Goal: Information Seeking & Learning: Learn about a topic

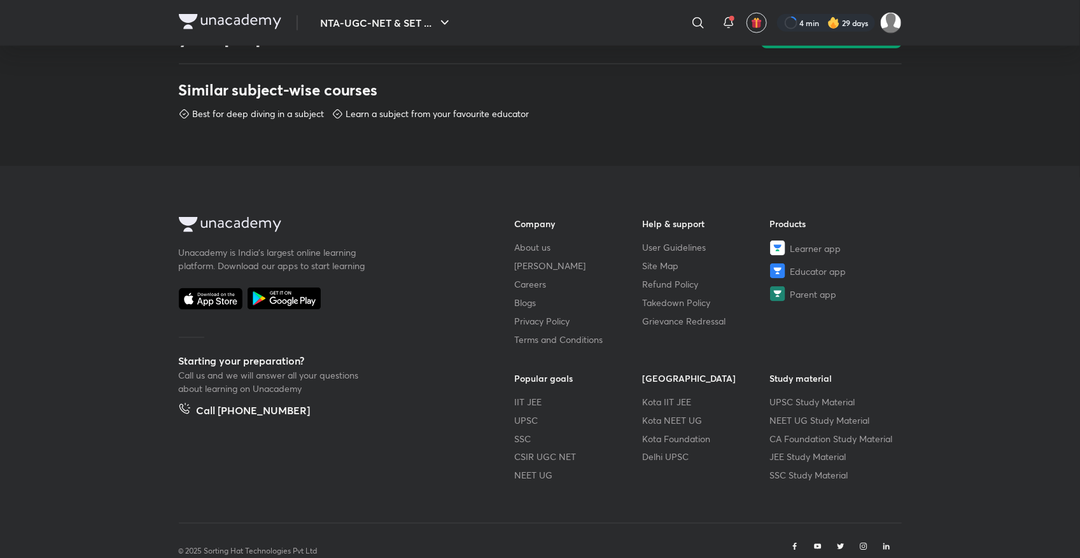
scroll to position [663, 0]
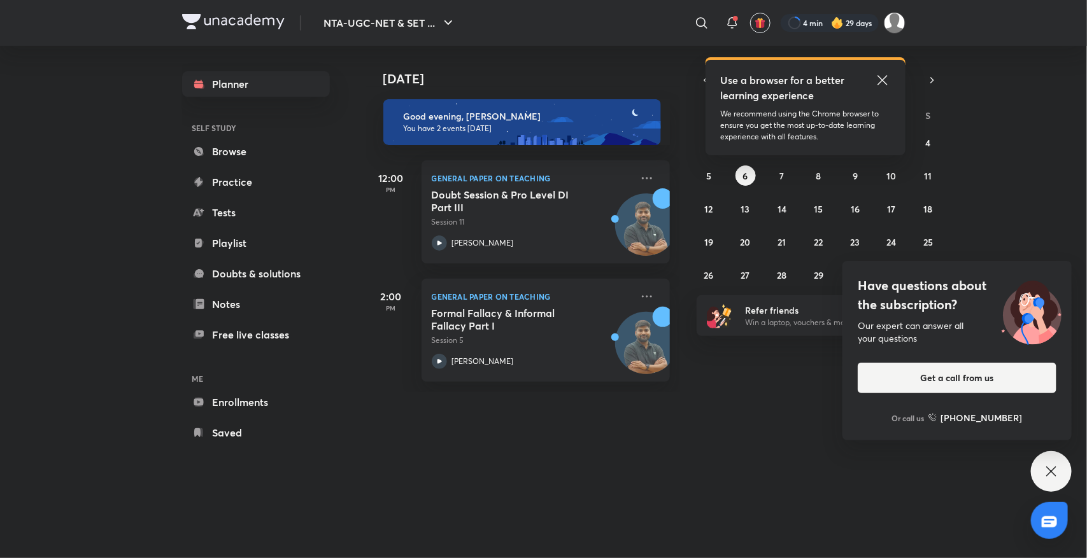
click at [882, 76] on icon at bounding box center [882, 80] width 15 height 15
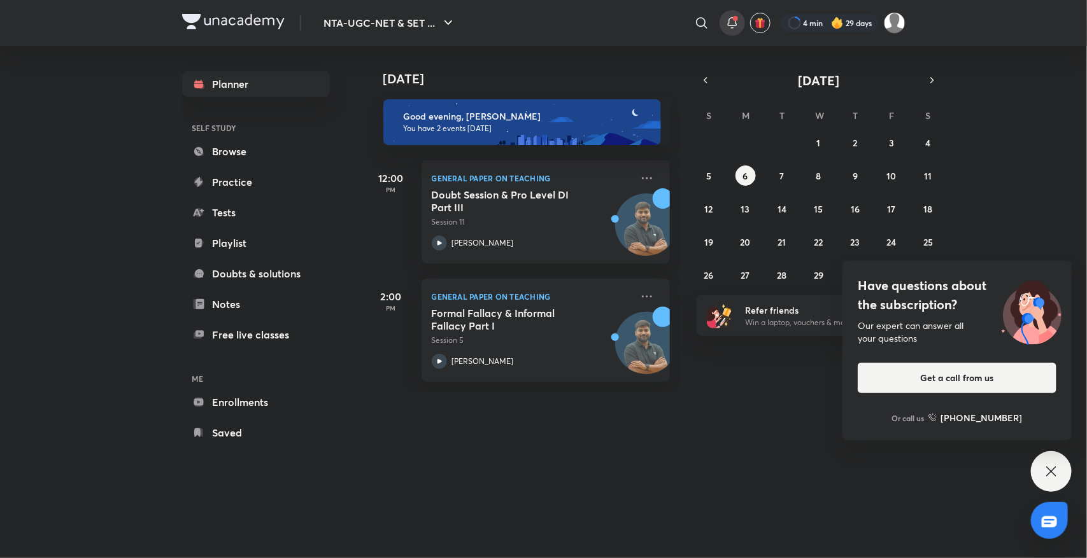
click at [733, 25] on icon at bounding box center [732, 22] width 8 height 8
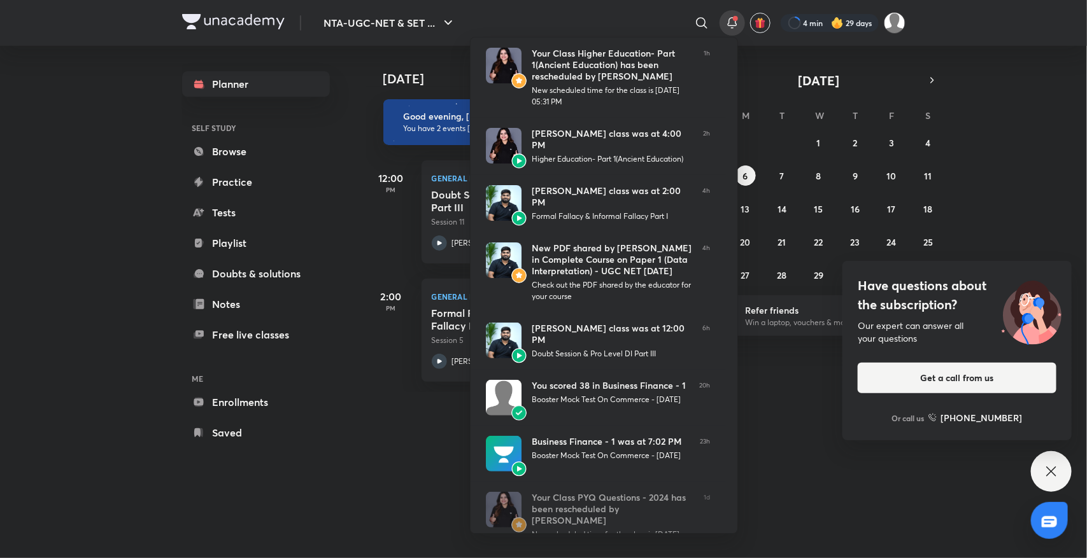
click at [785, 176] on div at bounding box center [543, 279] width 1087 height 558
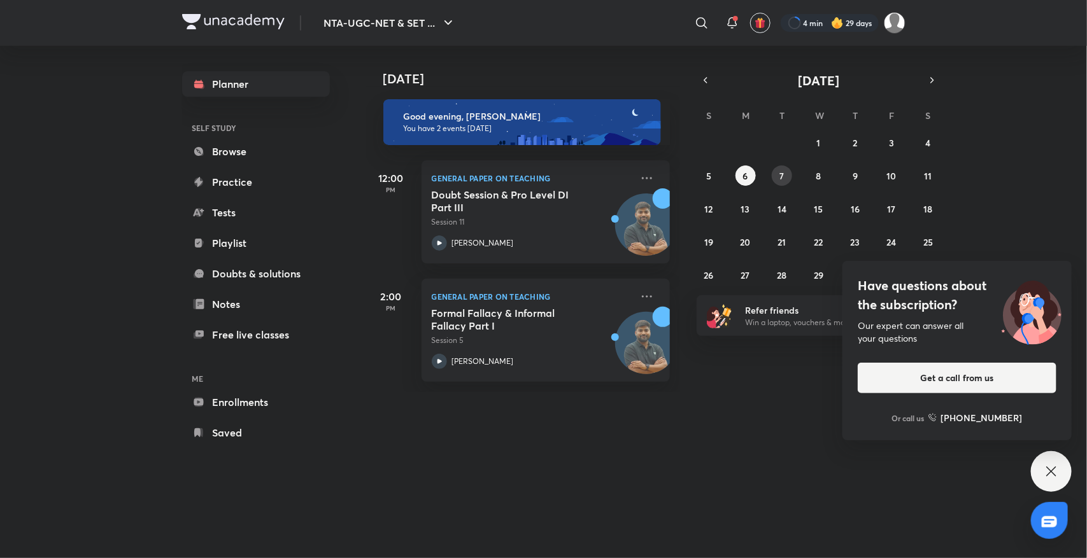
click at [785, 176] on button "7" at bounding box center [781, 175] width 20 height 20
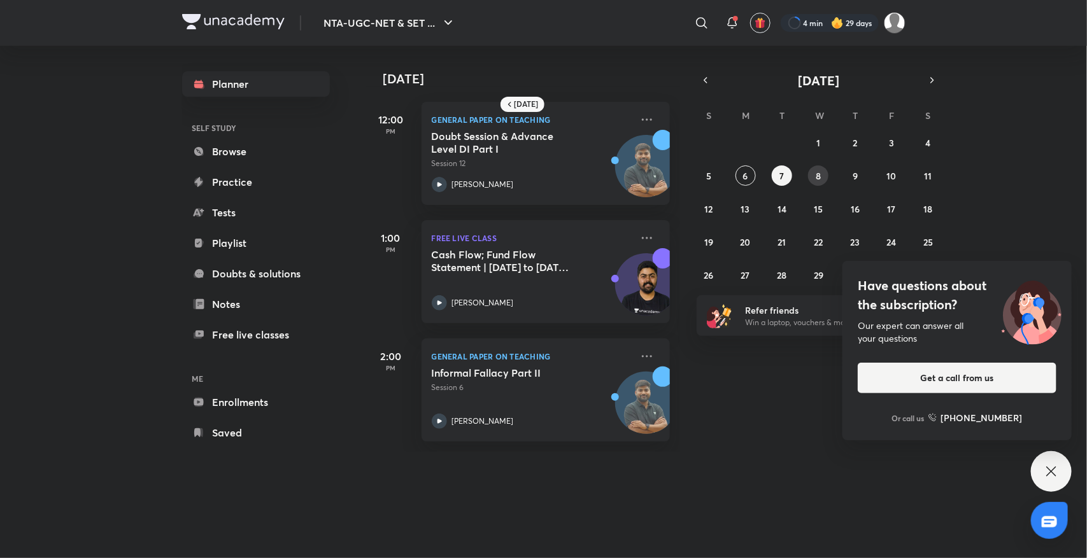
click at [809, 178] on button "8" at bounding box center [818, 175] width 20 height 20
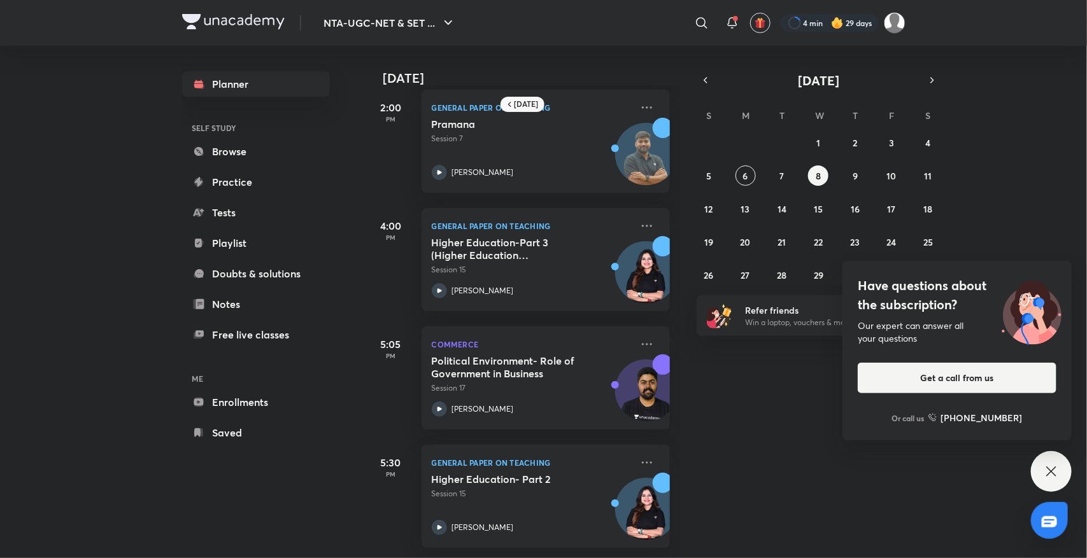
scroll to position [142, 0]
click at [768, 497] on div "[DATE] 12:00 PM General Paper on Teaching Advance Level DI Part II Session 13 […" at bounding box center [724, 302] width 719 height 512
click at [852, 183] on button "9" at bounding box center [855, 175] width 20 height 20
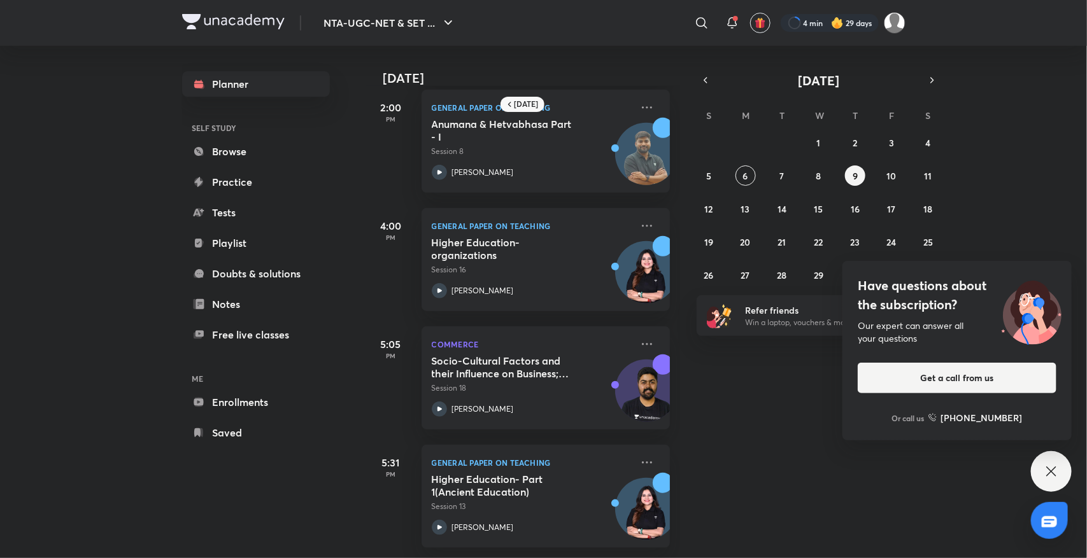
scroll to position [379, 0]
click at [896, 173] on abbr "10" at bounding box center [892, 176] width 10 height 12
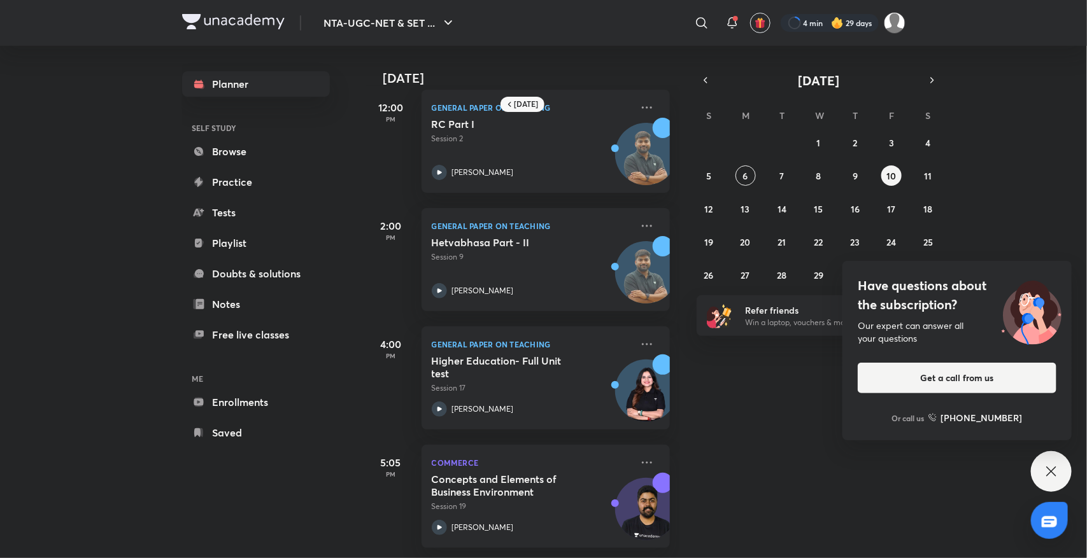
scroll to position [24, 0]
click at [922, 169] on button "11" at bounding box center [928, 175] width 20 height 20
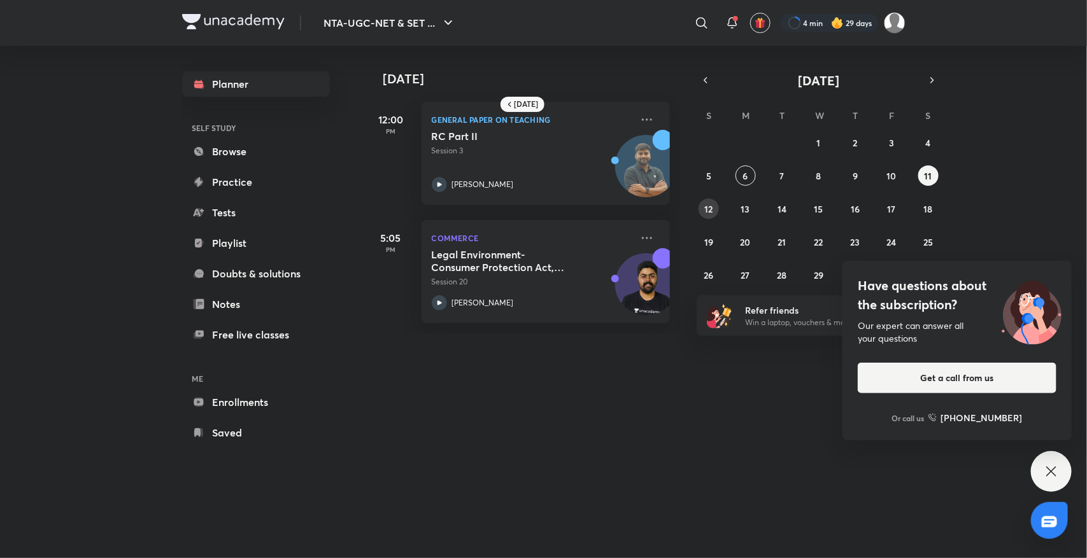
click at [707, 203] on abbr "12" at bounding box center [709, 209] width 8 height 12
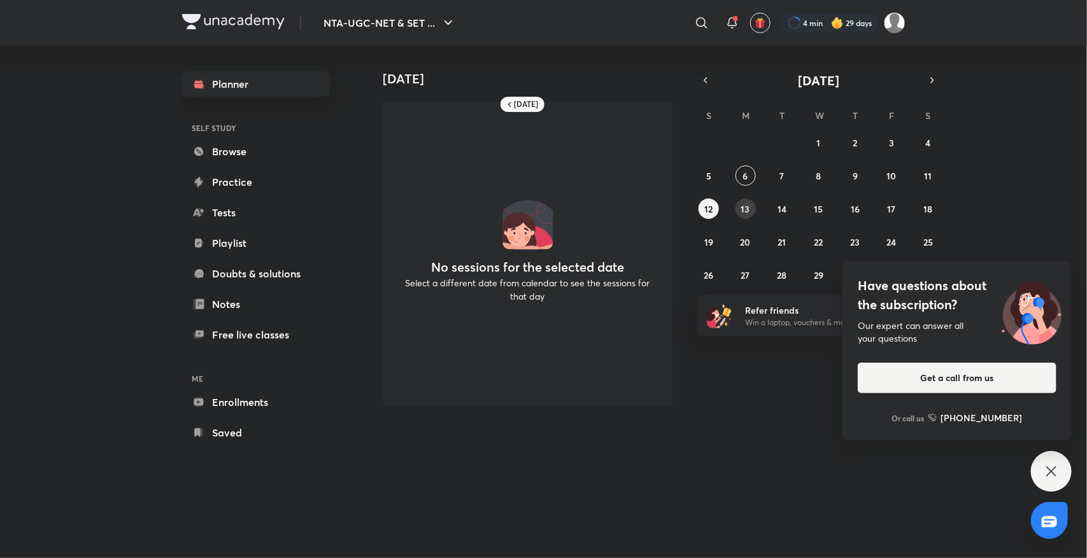
click at [741, 207] on abbr "13" at bounding box center [745, 209] width 9 height 12
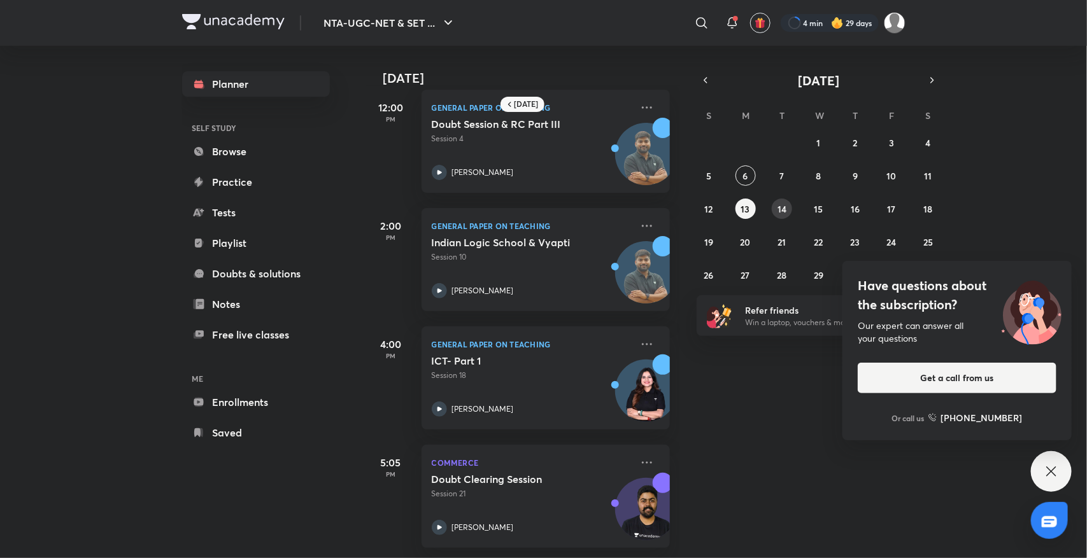
click at [780, 216] on button "14" at bounding box center [781, 209] width 20 height 20
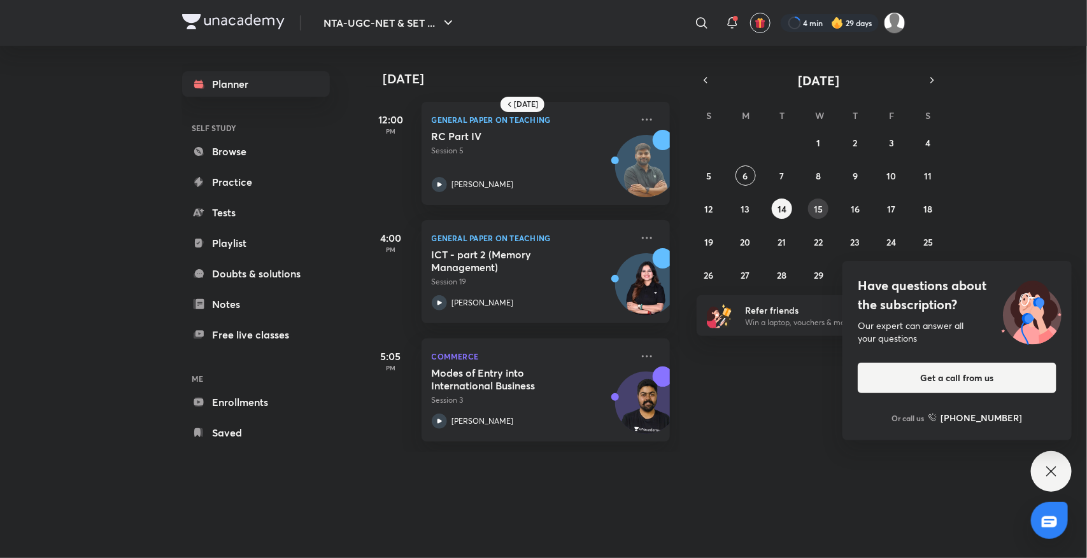
click at [819, 210] on abbr "15" at bounding box center [817, 209] width 9 height 12
click at [851, 210] on abbr "16" at bounding box center [854, 209] width 9 height 12
click at [891, 210] on abbr "17" at bounding box center [891, 209] width 8 height 12
click at [1048, 469] on icon at bounding box center [1050, 471] width 15 height 15
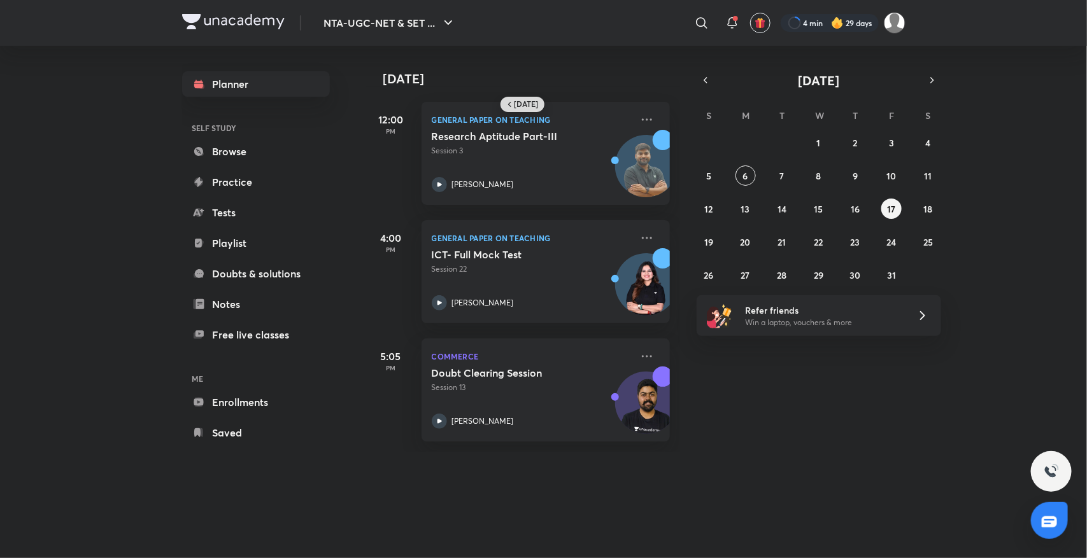
click at [513, 97] on div "[DATE]" at bounding box center [522, 104] width 44 height 15
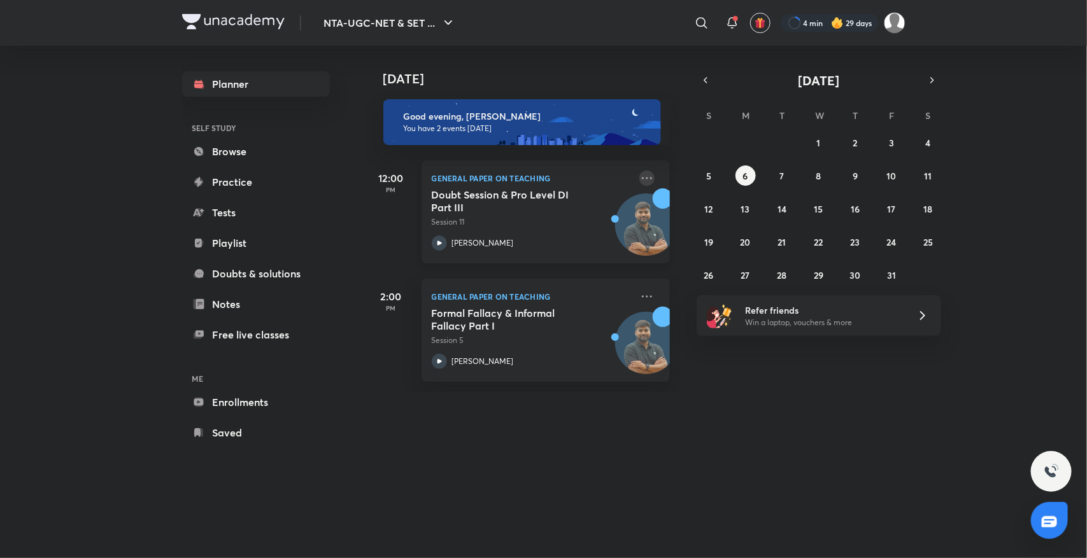
click at [639, 176] on icon at bounding box center [646, 178] width 15 height 15
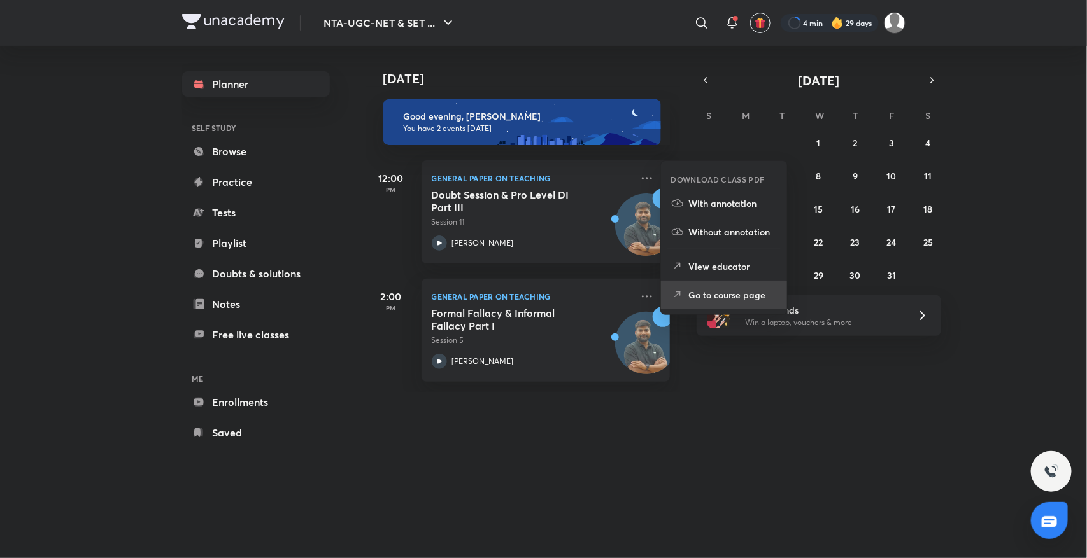
click at [719, 304] on li "Go to course page" at bounding box center [724, 295] width 126 height 29
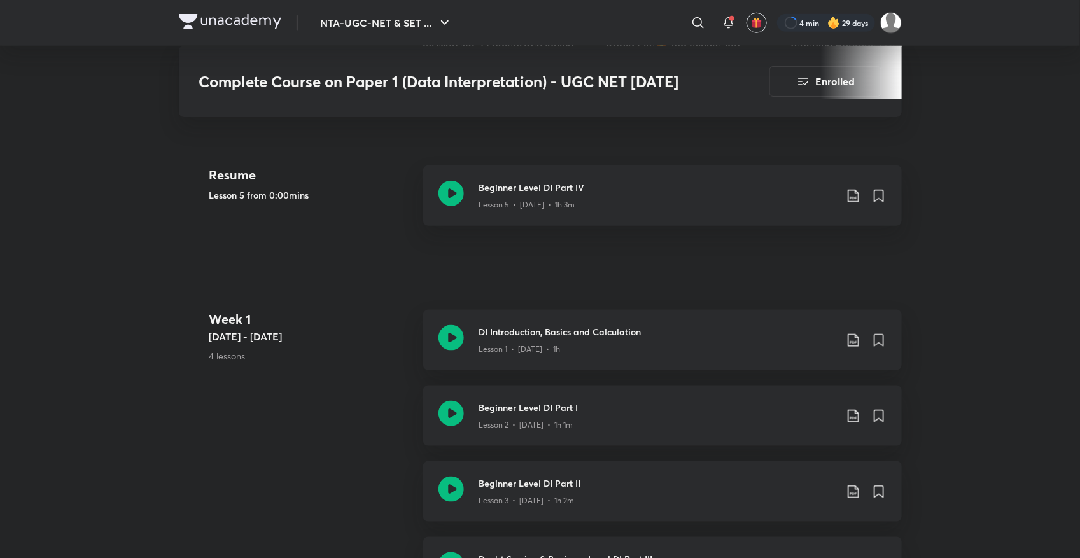
scroll to position [509, 0]
click at [453, 185] on icon at bounding box center [451, 191] width 25 height 25
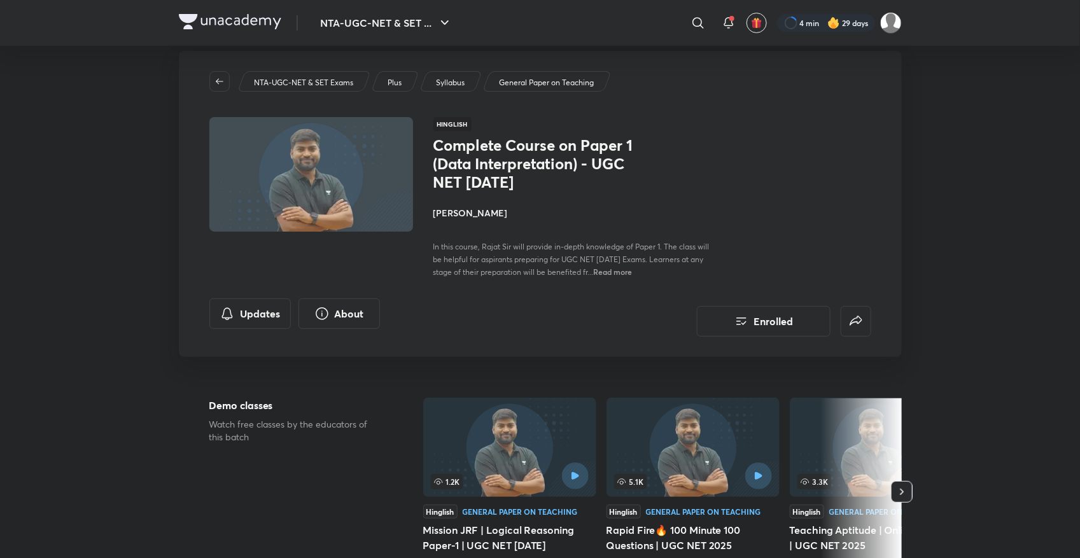
click at [454, 208] on h4 "[PERSON_NAME]" at bounding box center [575, 212] width 285 height 13
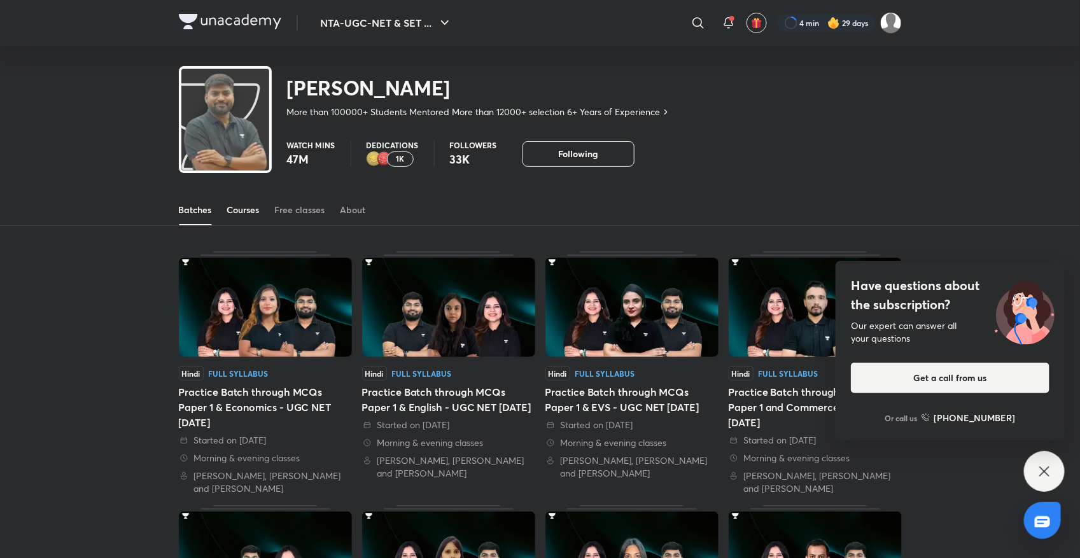
click at [234, 207] on div "Courses" at bounding box center [243, 210] width 32 height 13
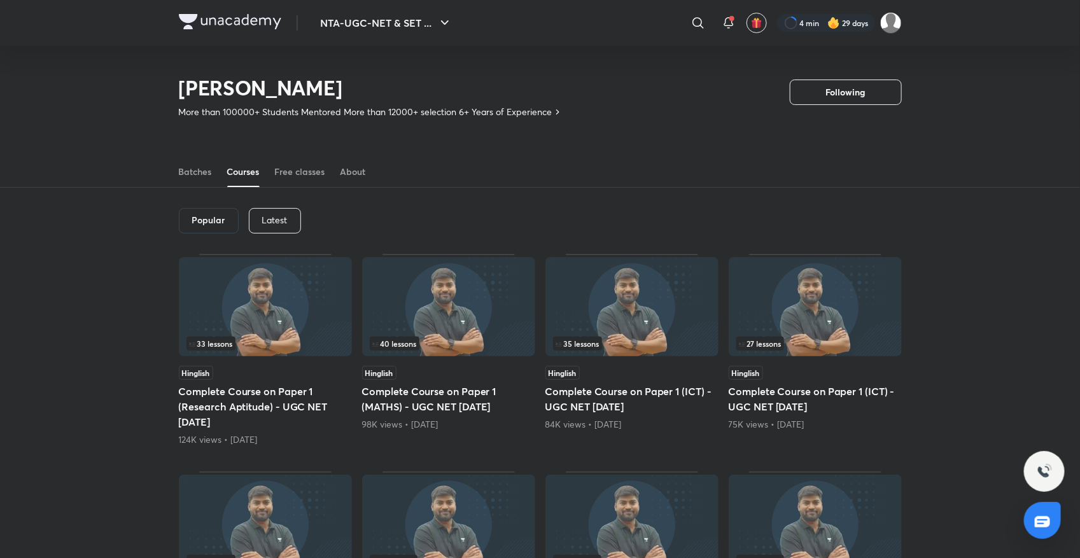
scroll to position [55, 0]
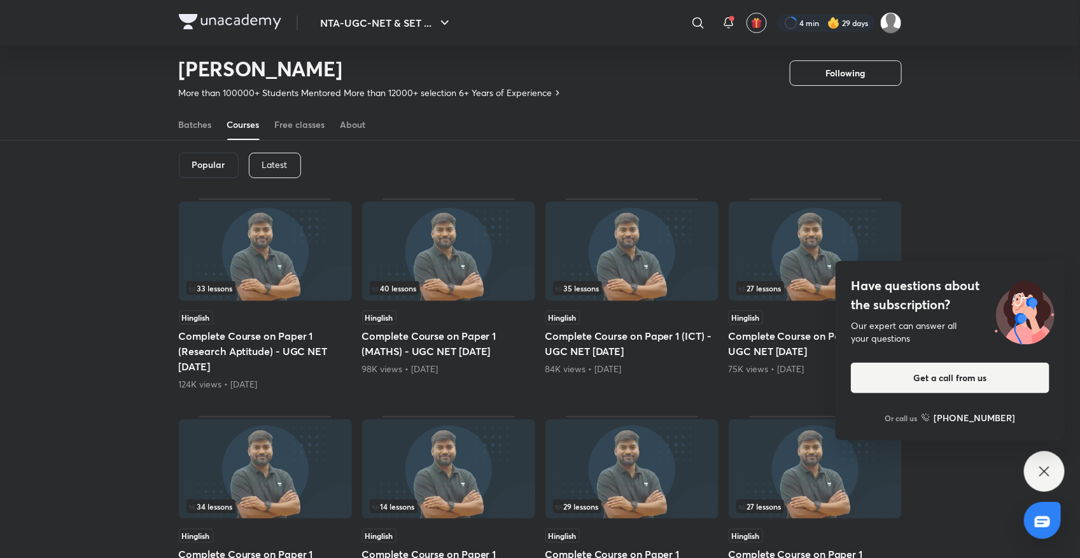
click at [272, 350] on h5 "Complete Course on Paper 1 (Research Aptitude) - UGC NET [DATE]" at bounding box center [265, 351] width 173 height 46
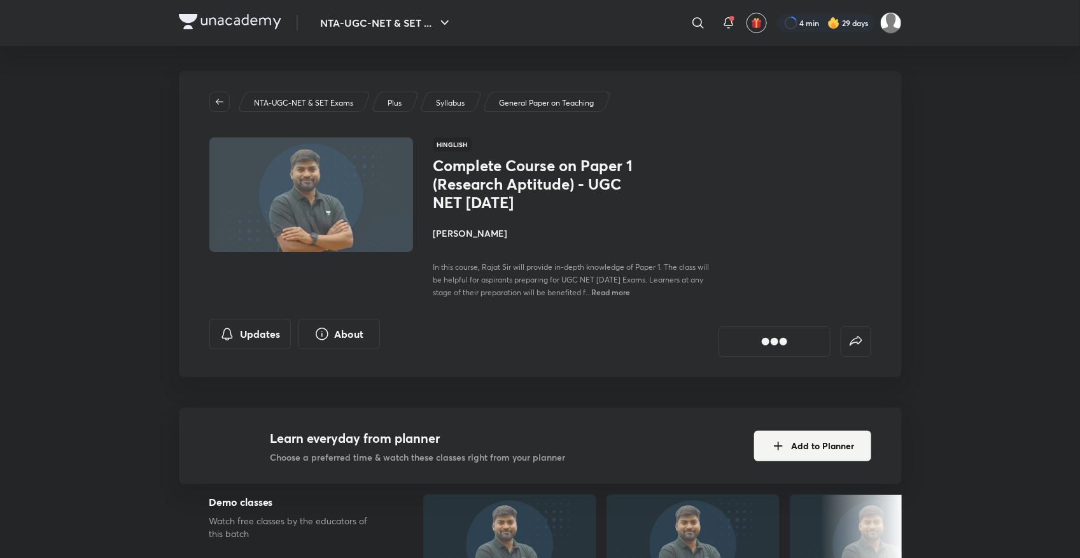
click at [472, 232] on h4 "[PERSON_NAME]" at bounding box center [575, 233] width 285 height 13
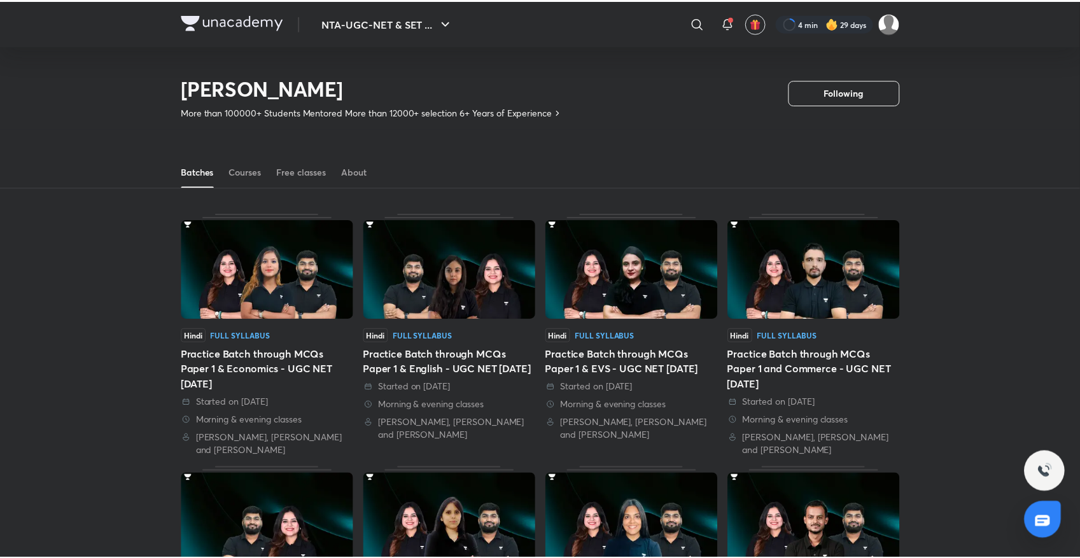
scroll to position [55, 0]
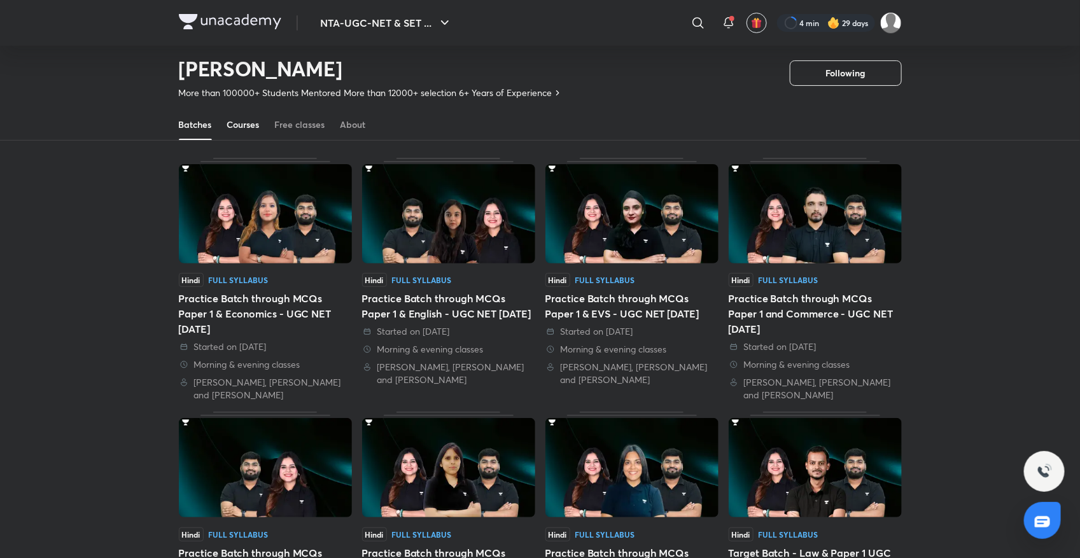
click at [234, 127] on div "Courses" at bounding box center [243, 124] width 32 height 13
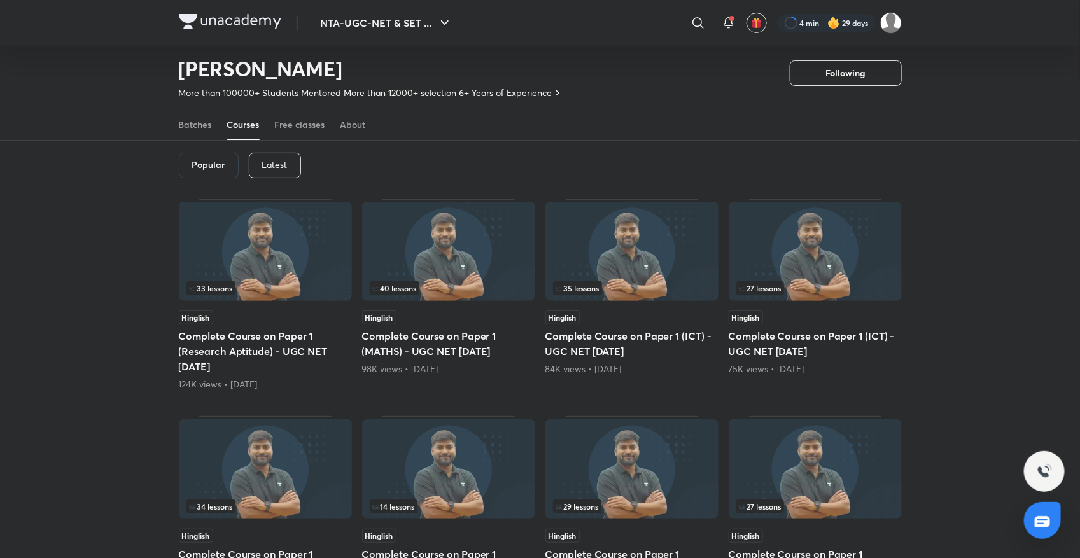
click at [275, 167] on p "Latest" at bounding box center [274, 165] width 25 height 10
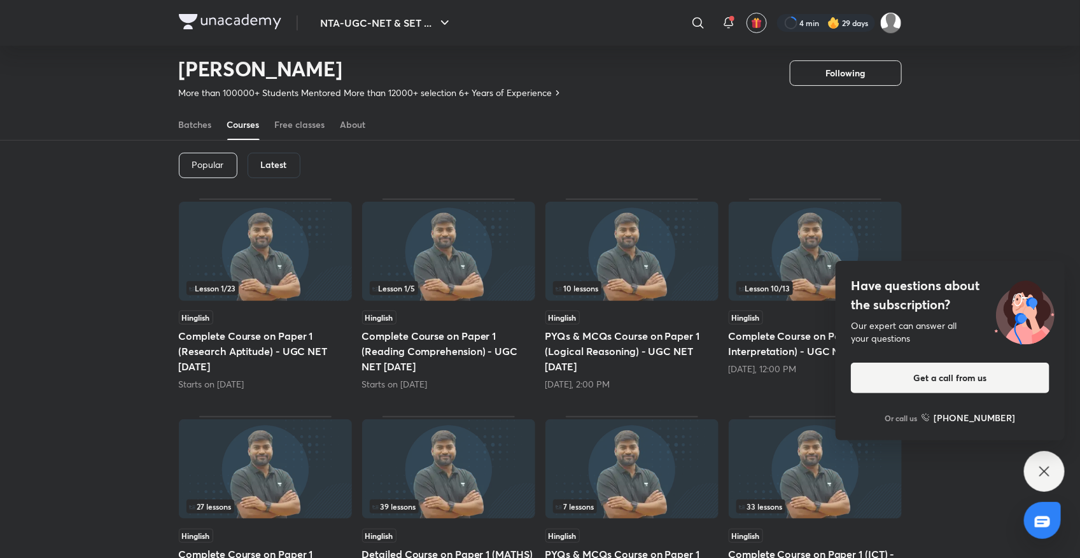
click at [1039, 468] on icon at bounding box center [1044, 471] width 15 height 15
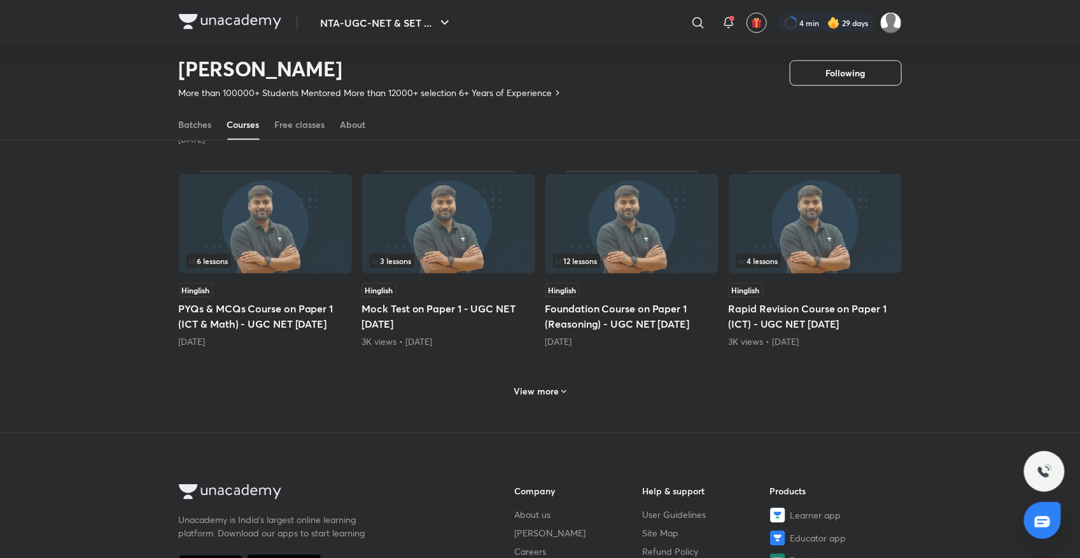
scroll to position [533, 0]
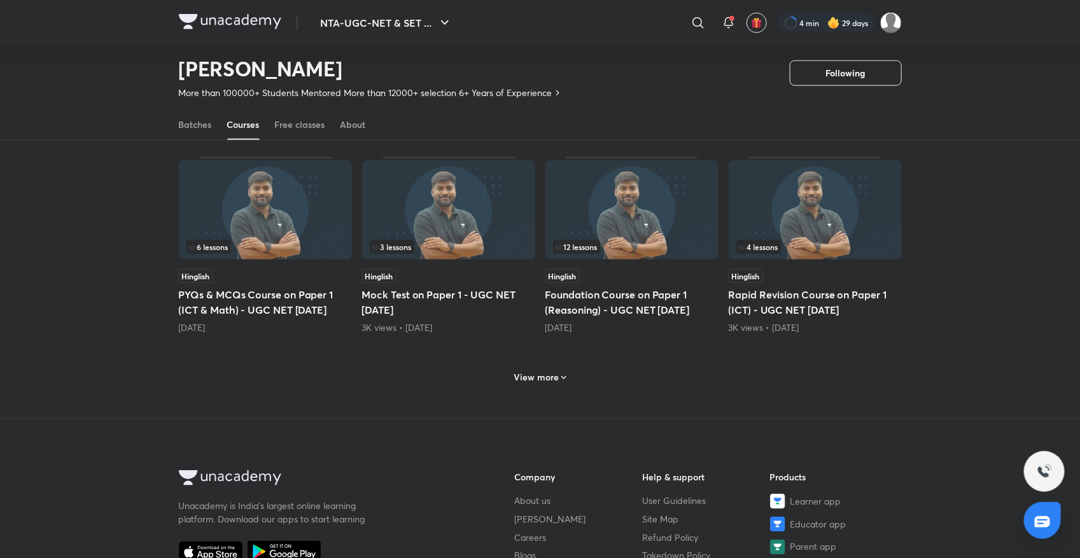
click at [547, 384] on h6 "View more" at bounding box center [536, 377] width 45 height 13
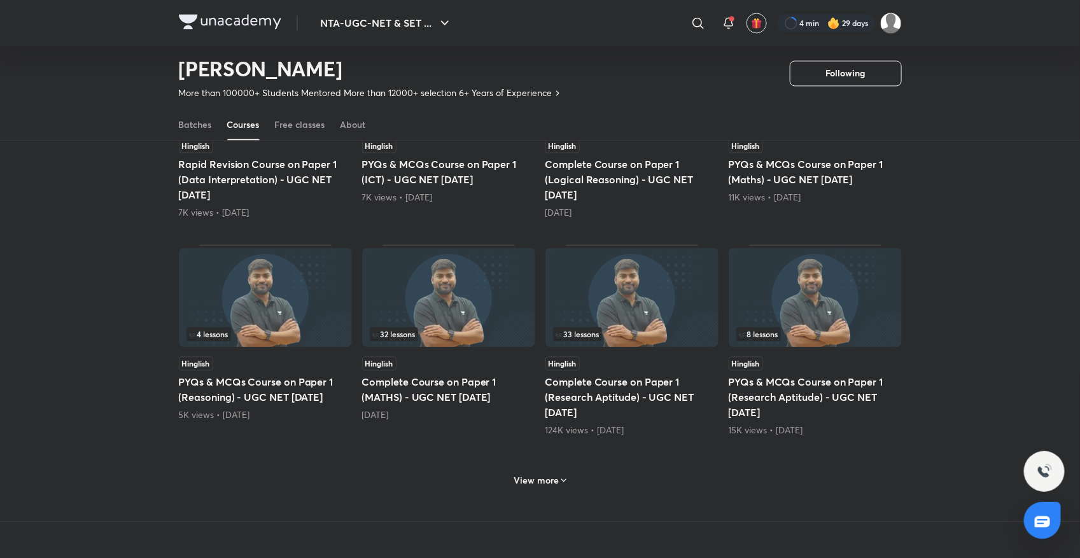
scroll to position [1137, 0]
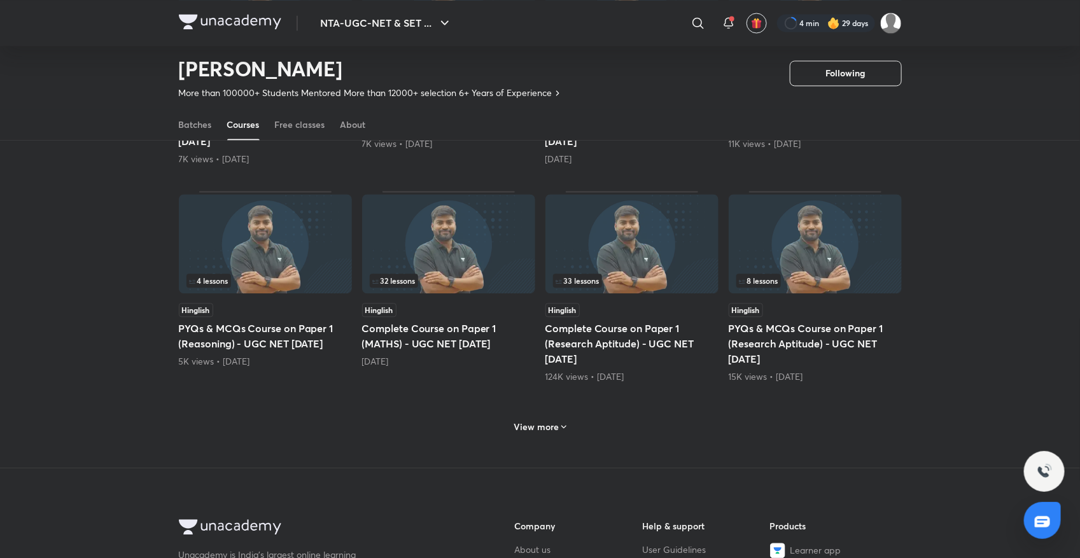
click at [539, 433] on h6 "View more" at bounding box center [536, 427] width 45 height 13
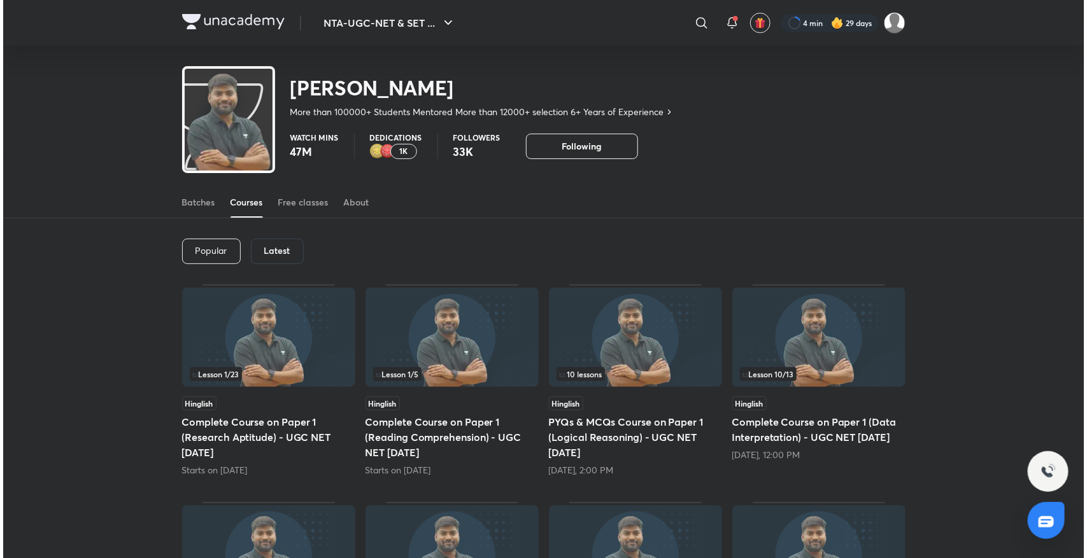
scroll to position [0, 0]
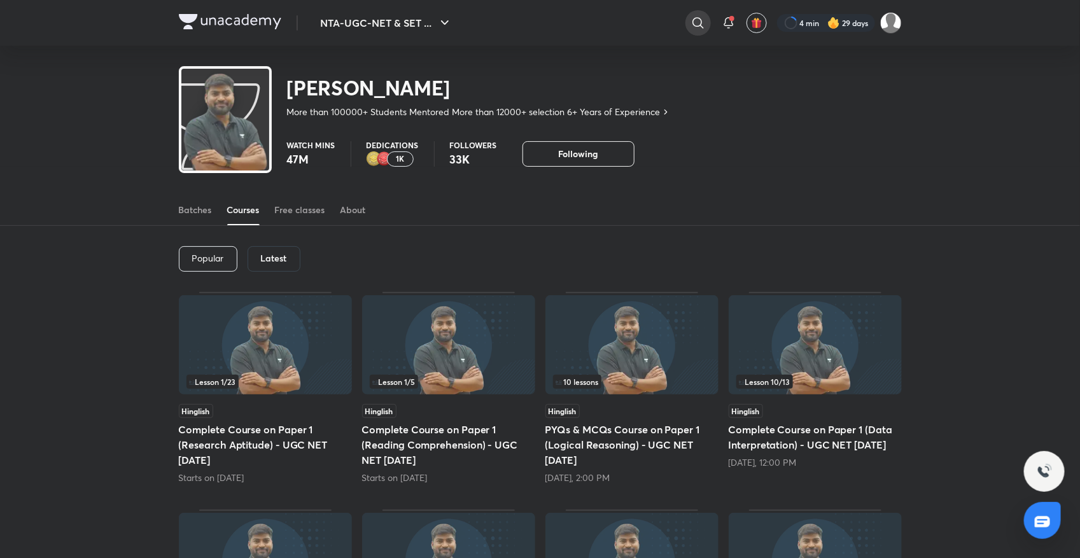
click at [692, 23] on icon at bounding box center [698, 22] width 15 height 15
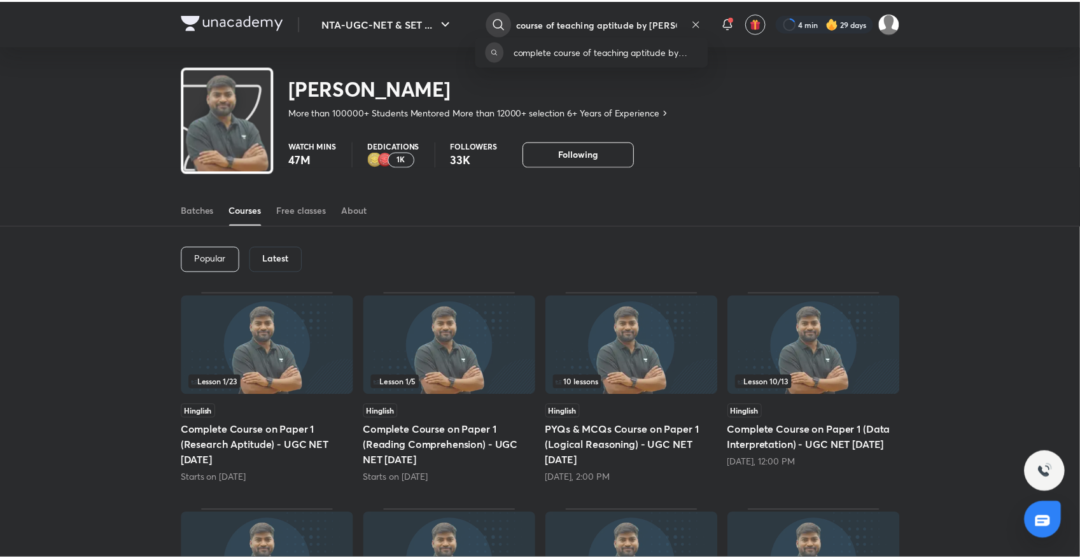
scroll to position [0, 46]
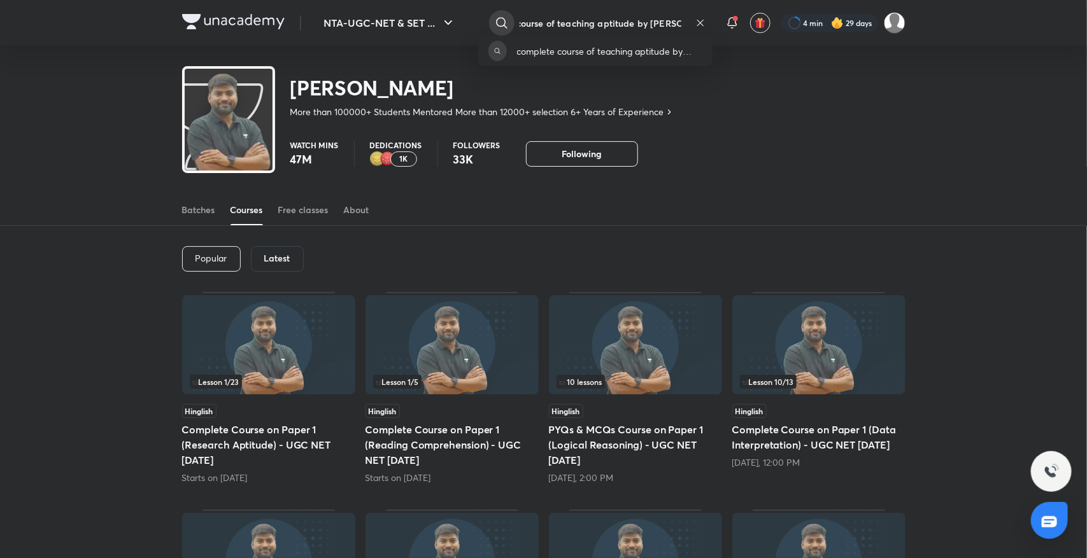
type input "complete course of teaching aptitude by [PERSON_NAME]"
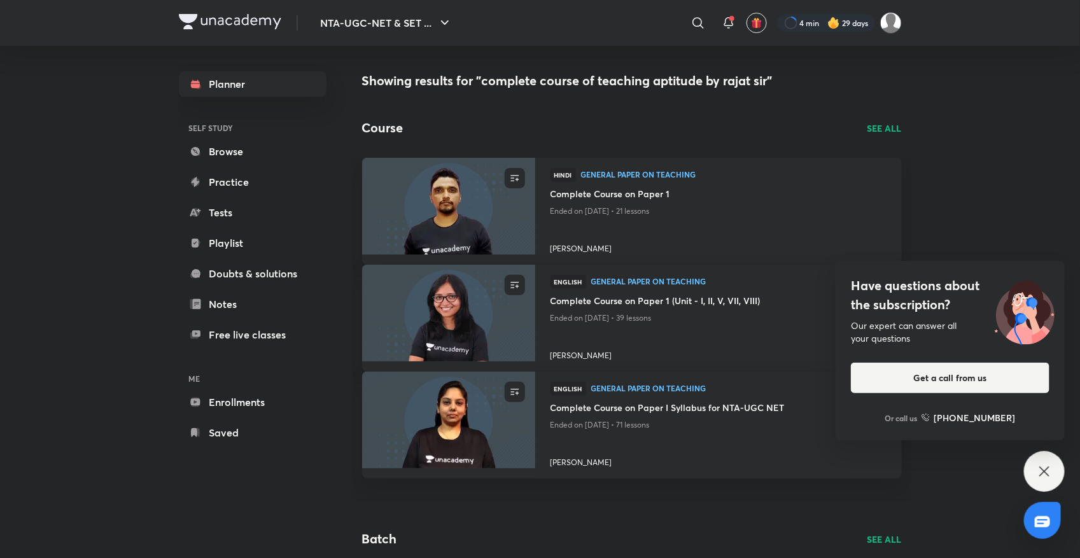
click at [880, 128] on p "SEE ALL" at bounding box center [885, 128] width 34 height 13
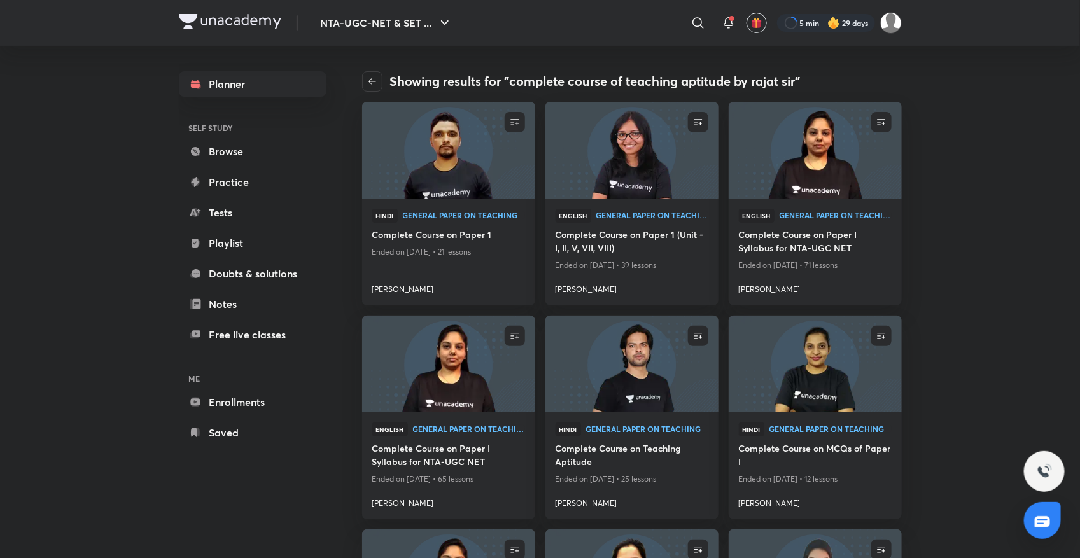
click at [370, 83] on icon "button" at bounding box center [373, 81] width 8 height 6
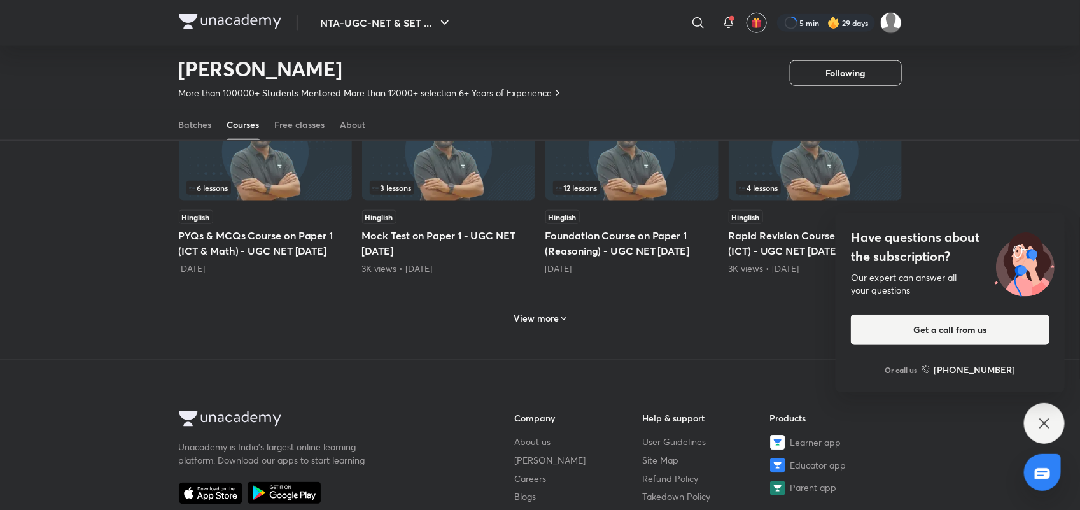
scroll to position [596, 0]
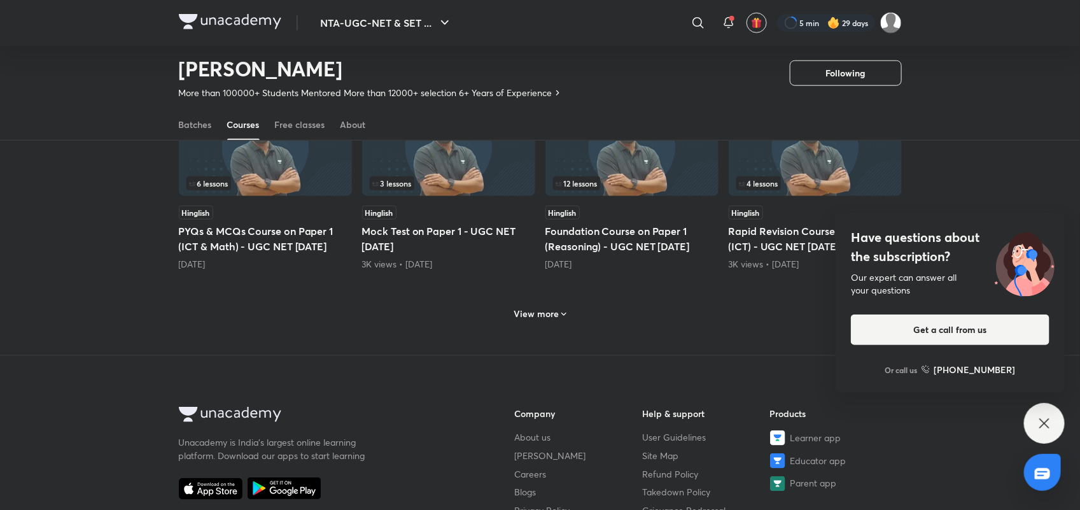
click at [530, 320] on h6 "View more" at bounding box center [536, 313] width 45 height 13
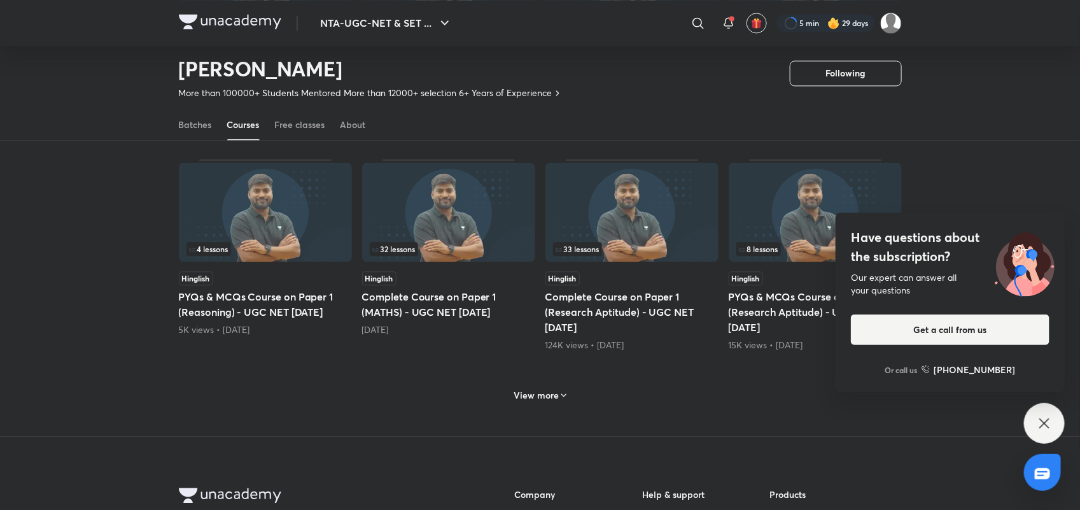
scroll to position [1297, 0]
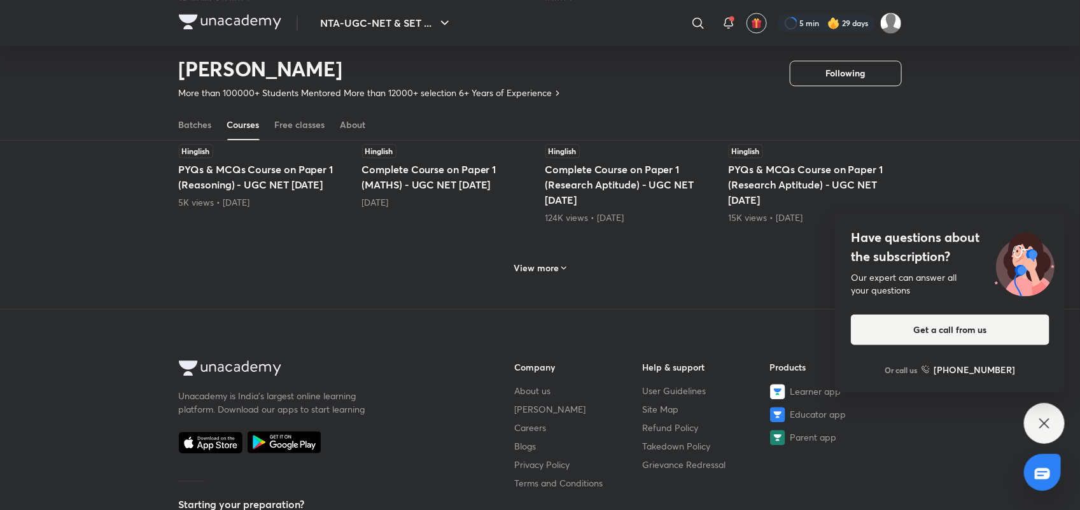
click at [535, 274] on h6 "View more" at bounding box center [536, 268] width 45 height 13
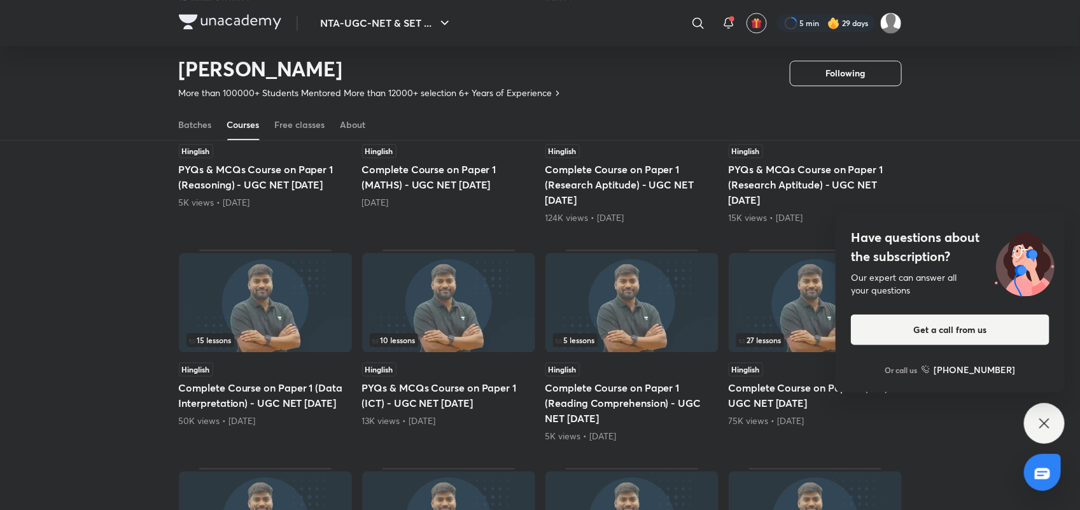
click at [638, 418] on h5 "Complete Course on Paper 1 (Reading Comprehension) - UGC NET [DATE]" at bounding box center [631, 403] width 173 height 46
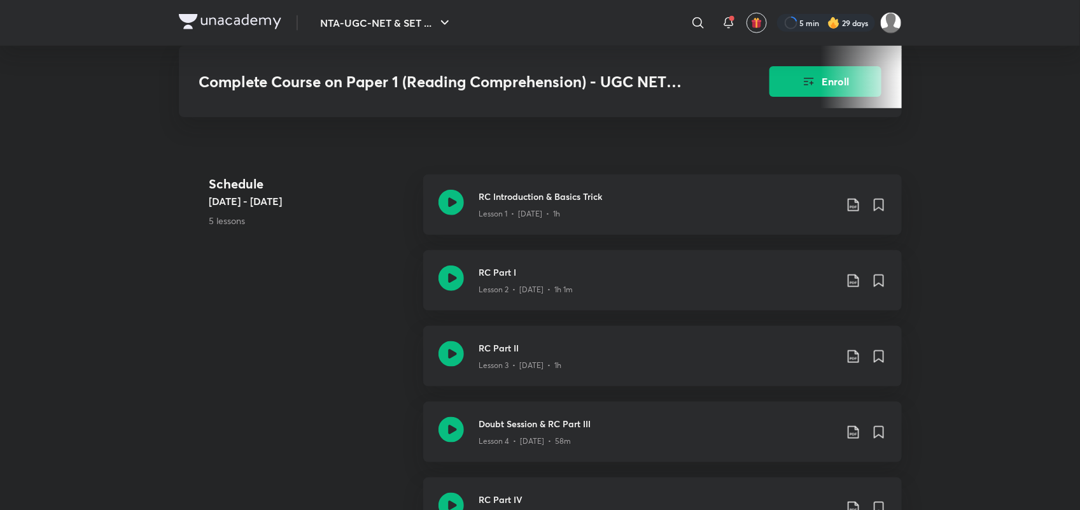
scroll to position [573, 0]
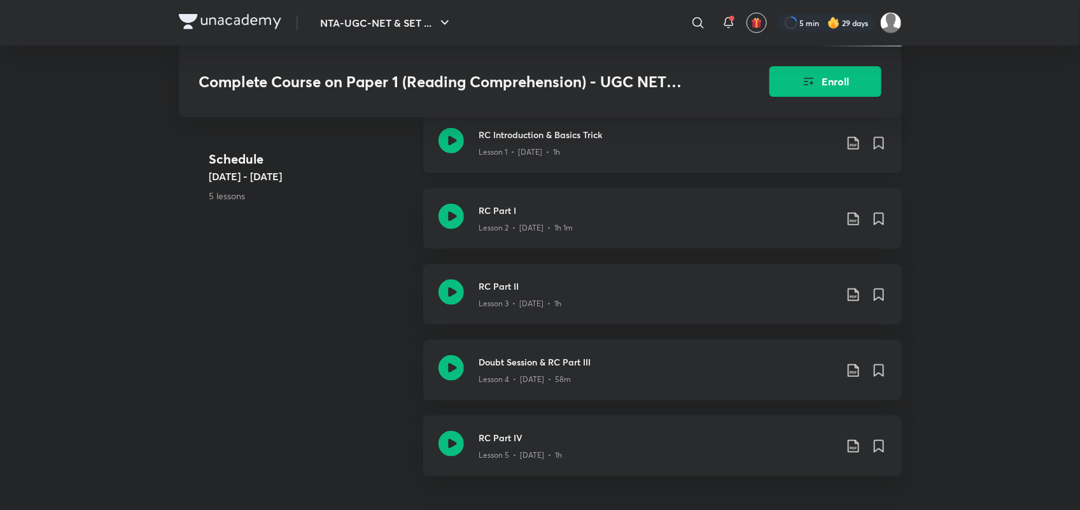
click at [456, 142] on icon at bounding box center [451, 140] width 25 height 25
